Goal: Information Seeking & Learning: Compare options

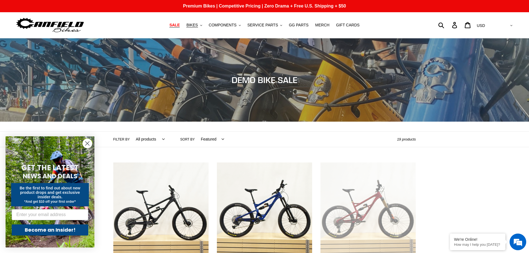
click at [179, 26] on span "SALE" at bounding box center [174, 25] width 10 height 5
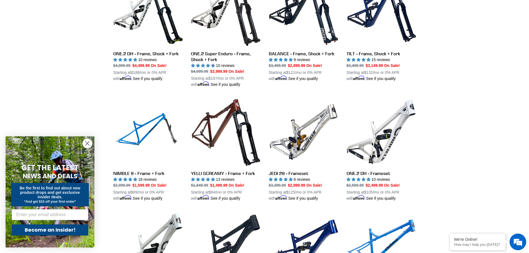
scroll to position [666, 0]
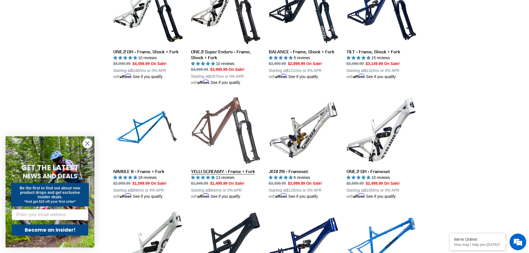
click at [202, 140] on link "YELLI SCREAMY - Frame + Fork" at bounding box center [225, 147] width 69 height 104
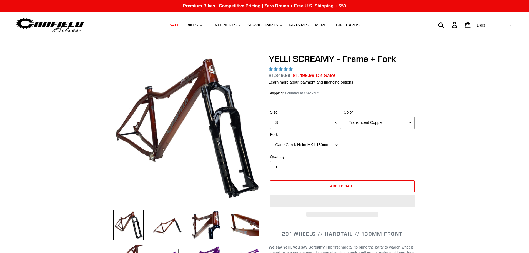
select select "highest-rating"
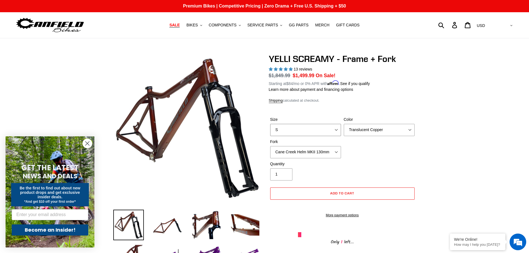
click at [339, 130] on select "S M L XL" at bounding box center [305, 130] width 71 height 12
select select "M"
click at [270, 124] on select "S M L XL" at bounding box center [305, 130] width 71 height 12
click at [335, 149] on select "Cane Creek Helm MKII 130mm Fox 34 SL Factory Grip X 130mm RockShox Pike Ultimat…" at bounding box center [305, 152] width 71 height 12
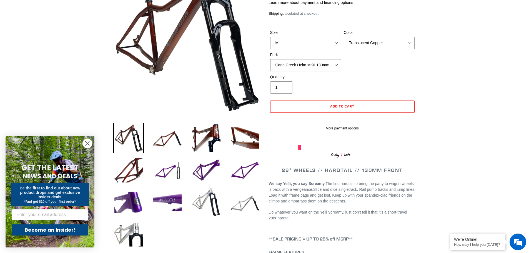
scroll to position [83, 0]
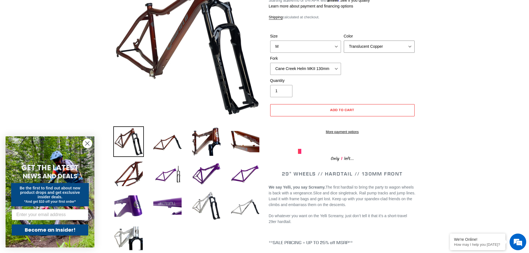
click at [397, 47] on select "Translucent Copper Purple Haze Raw" at bounding box center [379, 47] width 71 height 12
select select "Raw"
click at [344, 41] on select "Translucent Copper Purple Haze Raw" at bounding box center [379, 47] width 71 height 12
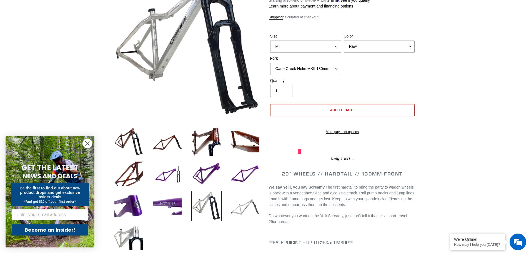
click at [250, 203] on img at bounding box center [245, 206] width 31 height 31
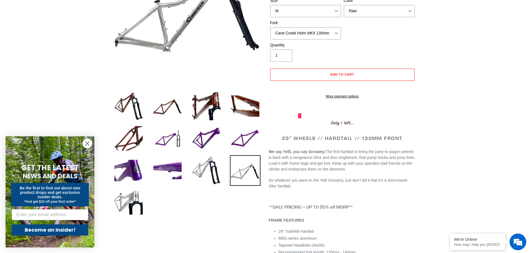
scroll to position [56, 0]
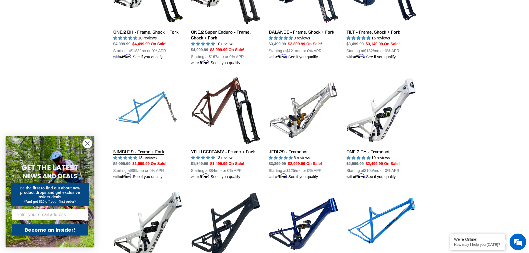
scroll to position [692, 0]
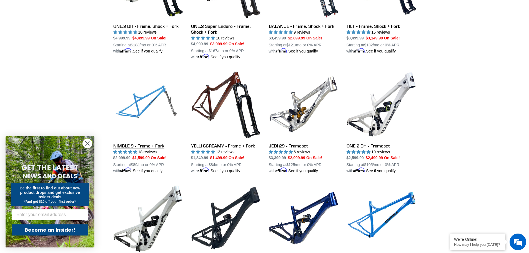
click at [140, 142] on link "NIMBLE 9 - Frame + Fork" at bounding box center [147, 122] width 69 height 104
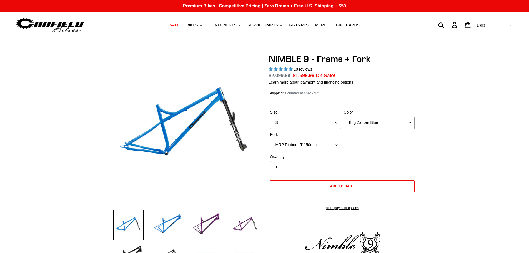
select select "highest-rating"
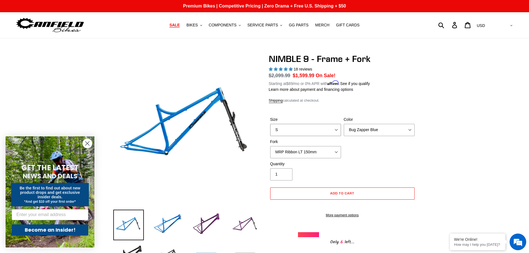
click at [337, 130] on select "S M L XL" at bounding box center [305, 130] width 71 height 12
click at [270, 124] on select "S M L XL" at bounding box center [305, 130] width 71 height 12
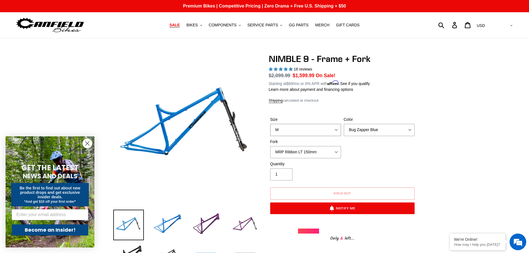
click at [337, 131] on select "S M L XL" at bounding box center [305, 130] width 71 height 12
select select "L"
click at [270, 124] on select "S M L XL" at bounding box center [305, 130] width 71 height 12
click at [376, 130] on select "Bug Zapper Blue Purple Haze - Sold Out Galaxy Black" at bounding box center [379, 130] width 71 height 12
click at [344, 124] on select "Bug Zapper Blue Purple Haze - Sold Out Galaxy Black" at bounding box center [379, 130] width 71 height 12
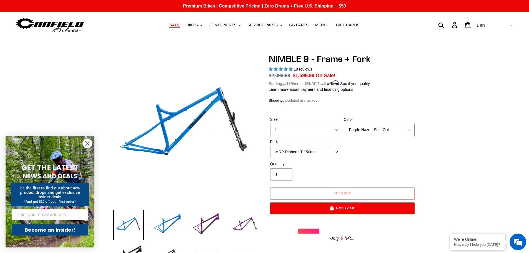
click at [375, 129] on select "Bug Zapper Blue Purple Haze - Sold Out Galaxy Black" at bounding box center [379, 130] width 71 height 12
select select "Galaxy Black"
click at [344, 124] on select "Bug Zapper Blue Purple Haze - Sold Out Galaxy Black" at bounding box center [379, 130] width 71 height 12
click at [341, 239] on span "6" at bounding box center [342, 238] width 6 height 7
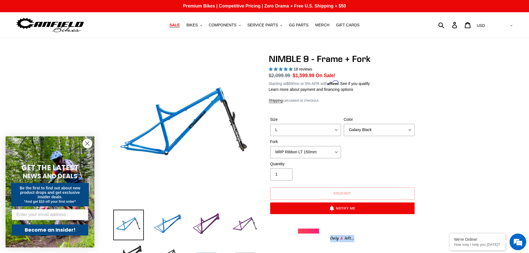
click at [341, 239] on span "6" at bounding box center [342, 238] width 6 height 7
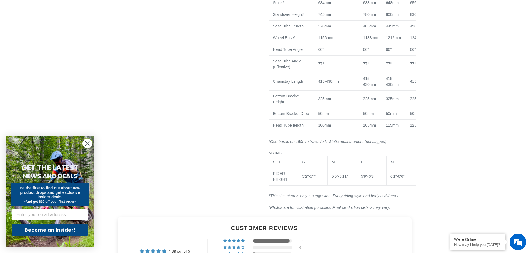
scroll to position [583, 0]
